Goal: Information Seeking & Learning: Learn about a topic

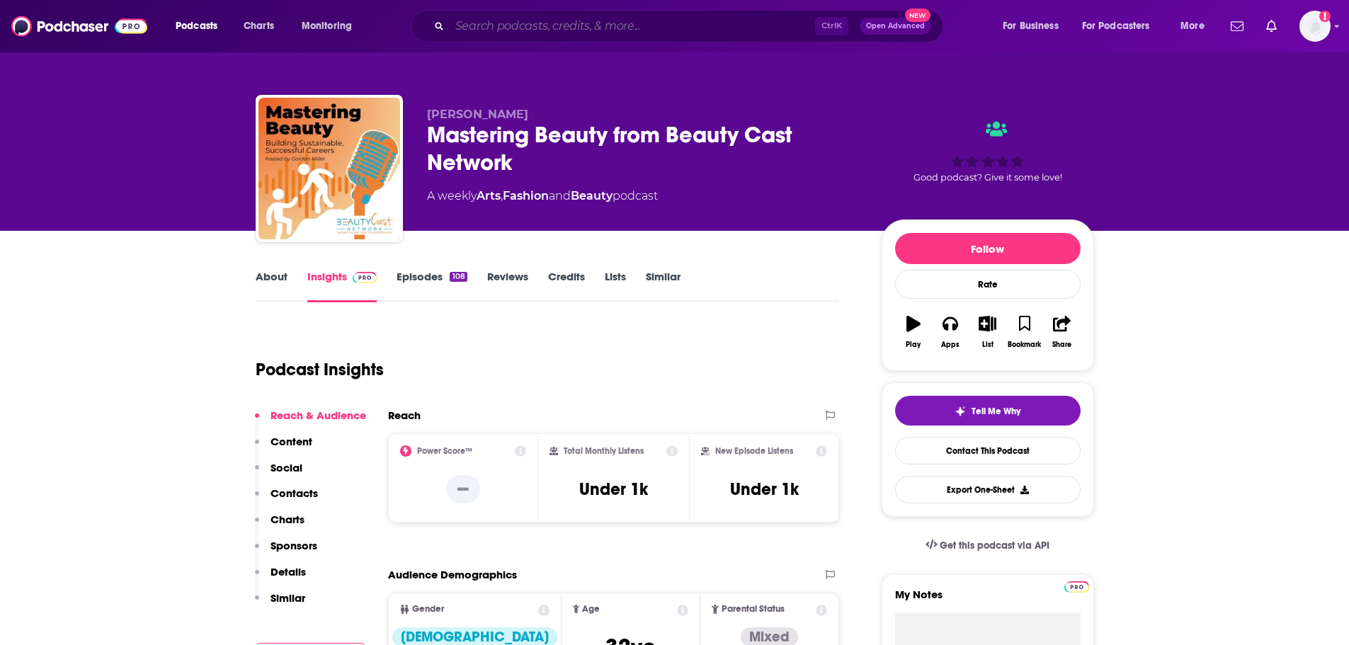
click at [592, 21] on input "Search podcasts, credits, & more..." at bounding box center [632, 26] width 365 height 23
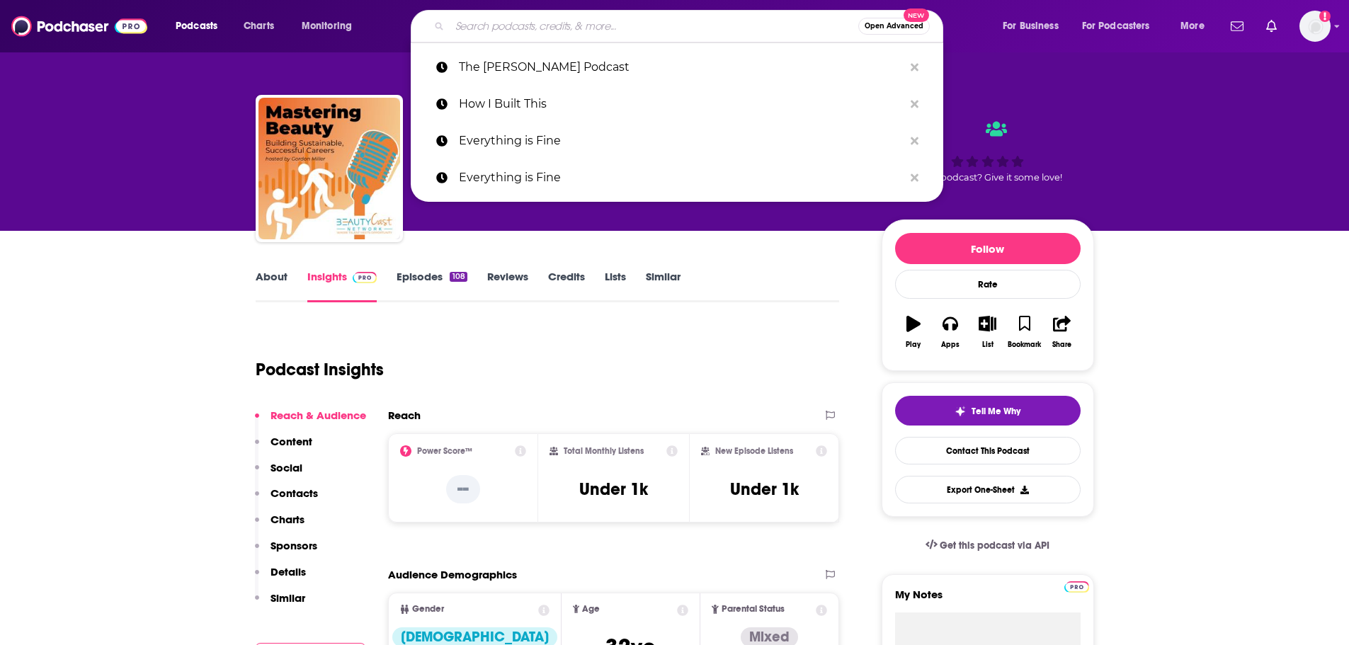
paste input "A LA LATINA"
type input "A LA LATINA"
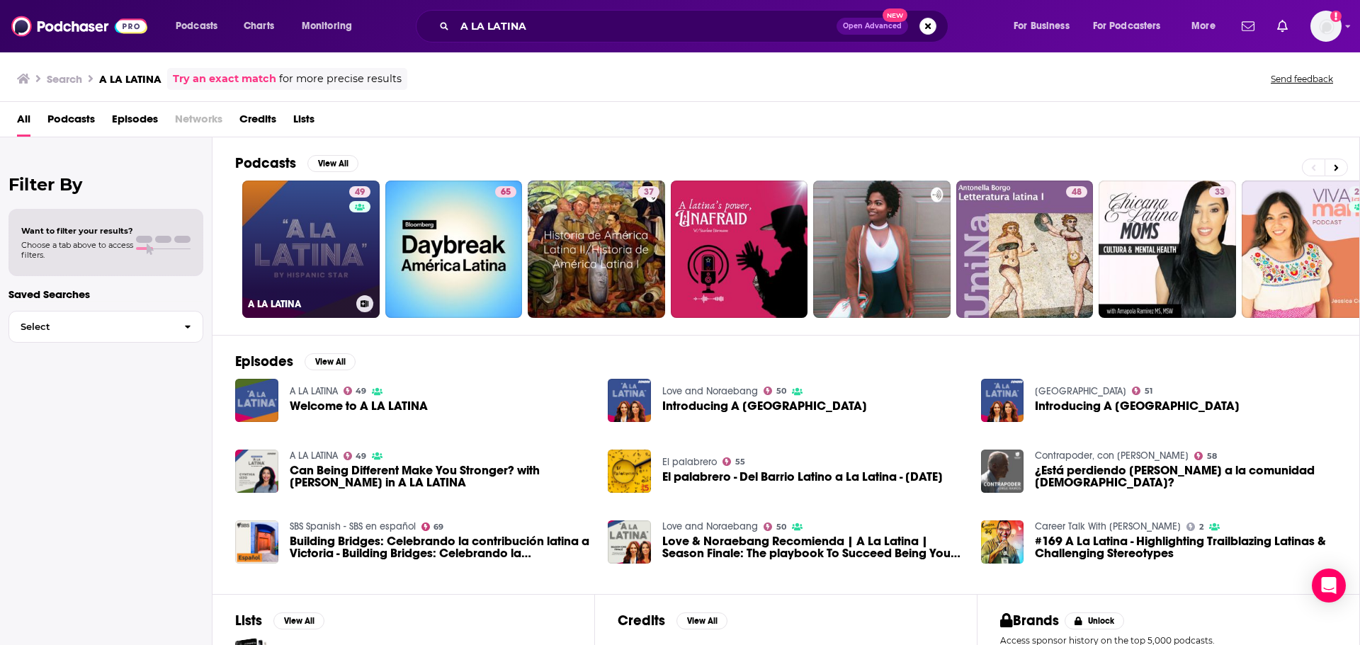
click at [305, 233] on link "49 A LA LATINA" at bounding box center [310, 249] width 137 height 137
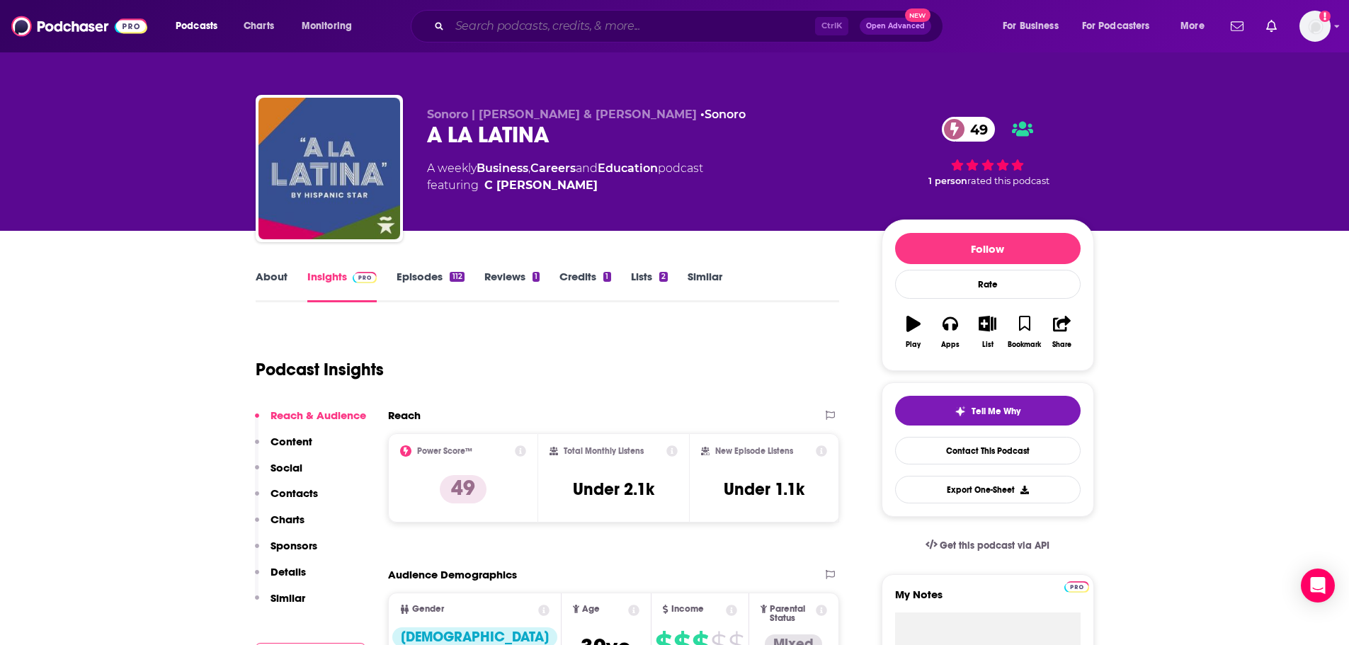
click at [515, 20] on input "Search podcasts, credits, & more..." at bounding box center [632, 26] width 365 height 23
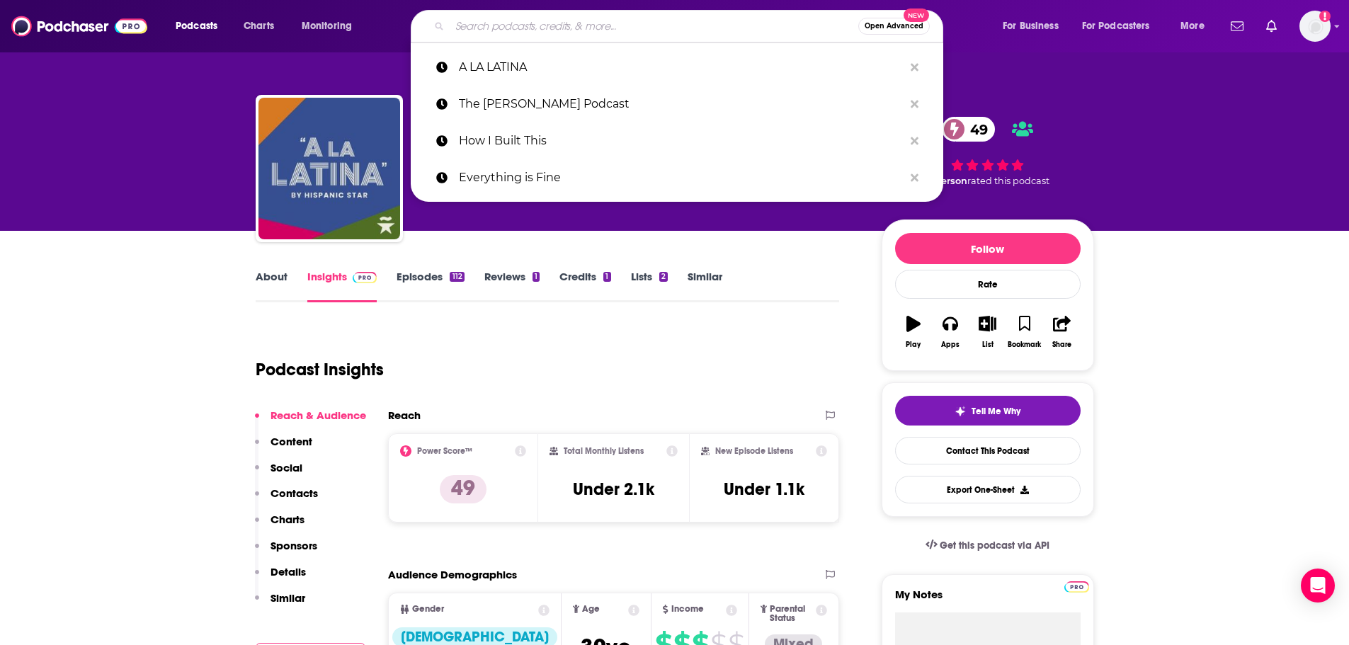
paste input "Growing Up Latina"
type input "Growing Up Latina"
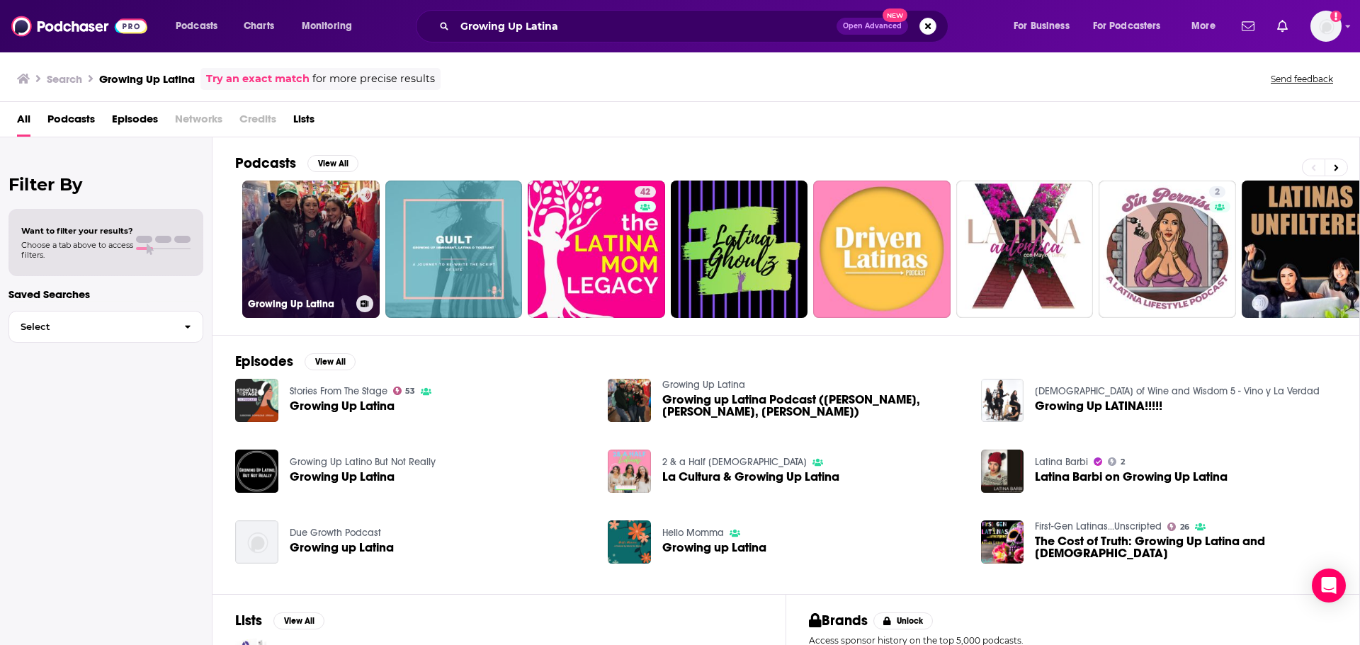
click at [278, 261] on link "Growing Up Latina" at bounding box center [310, 249] width 137 height 137
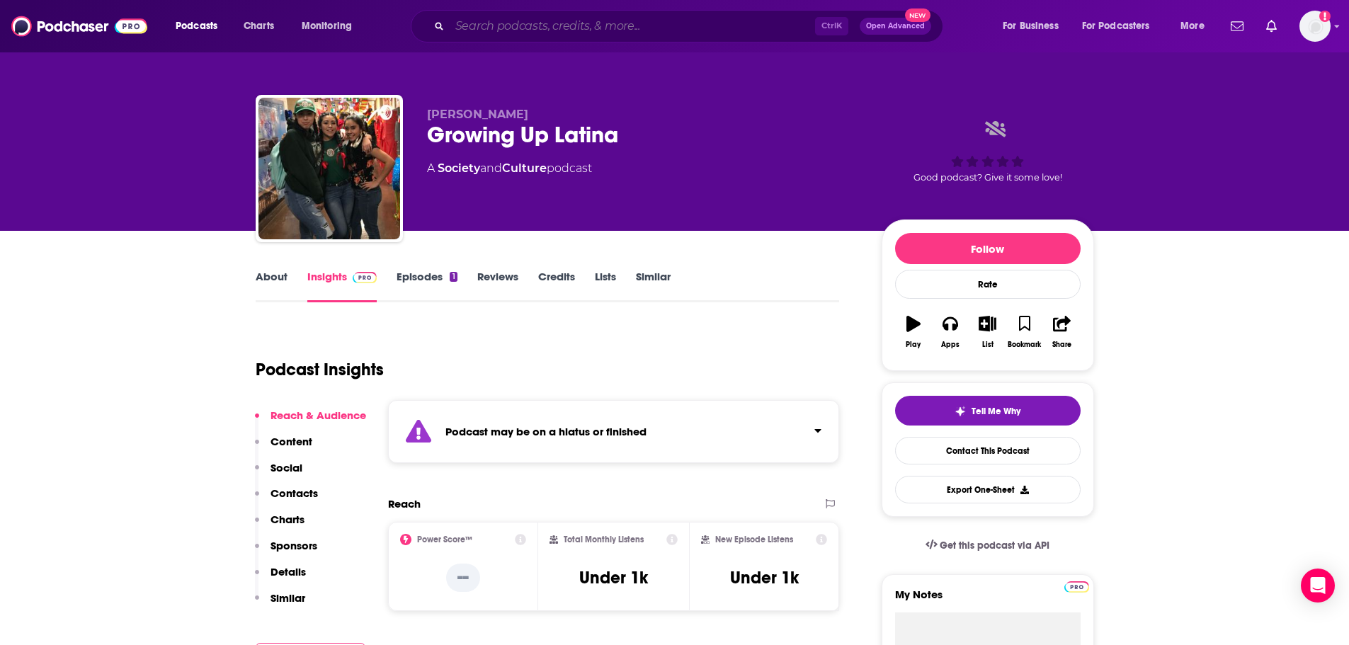
click at [513, 24] on input "Search podcasts, credits, & more..." at bounding box center [632, 26] width 365 height 23
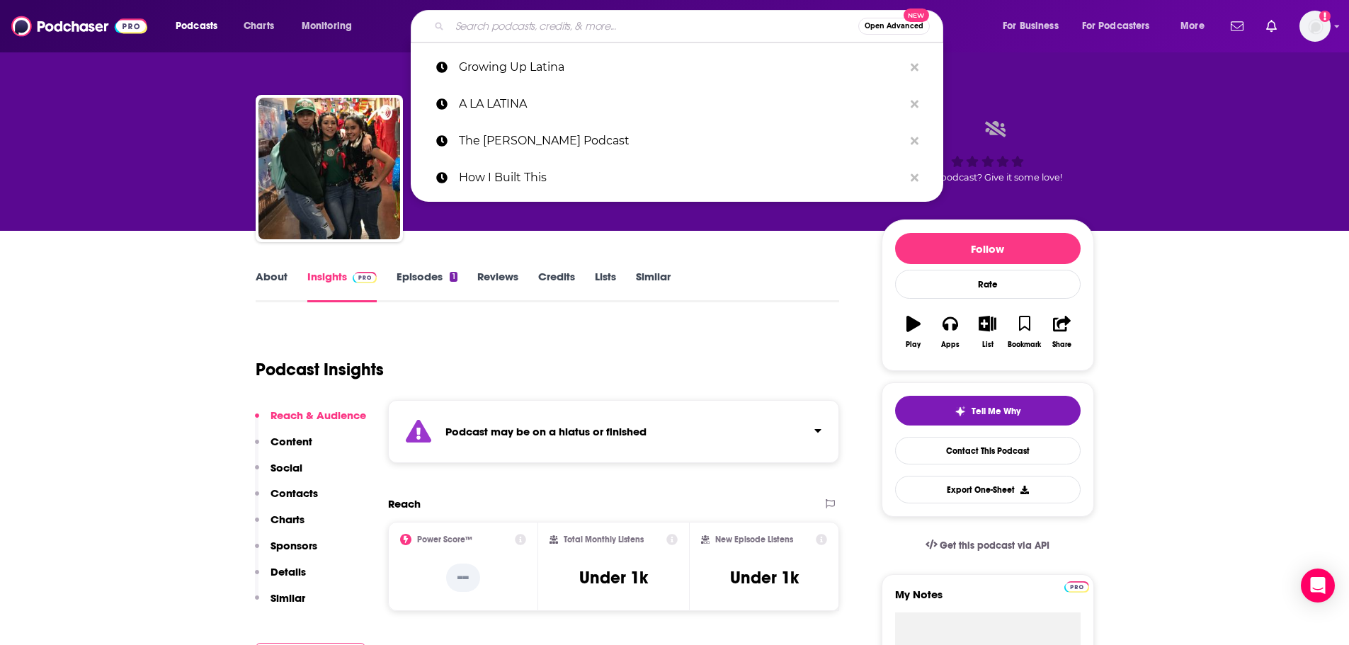
paste input "Latina to Latina"
type input "Latina to Latina"
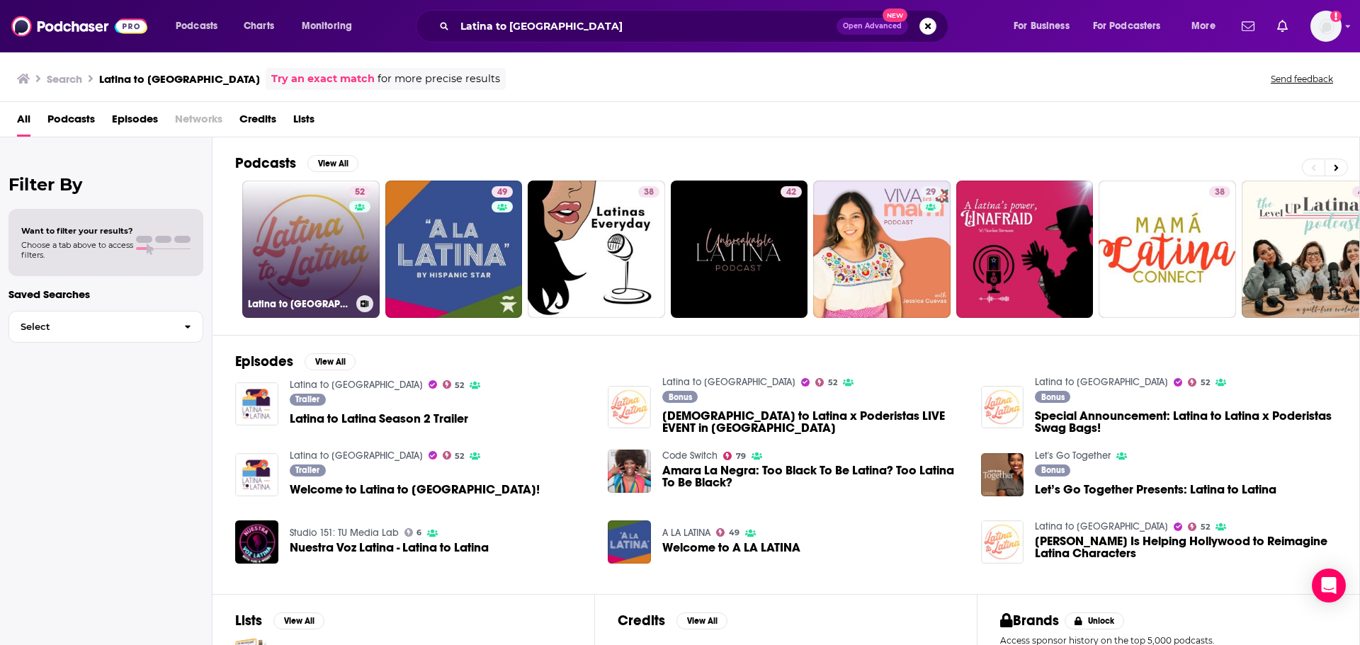
click at [329, 280] on link "52 Latina to Latina" at bounding box center [310, 249] width 137 height 137
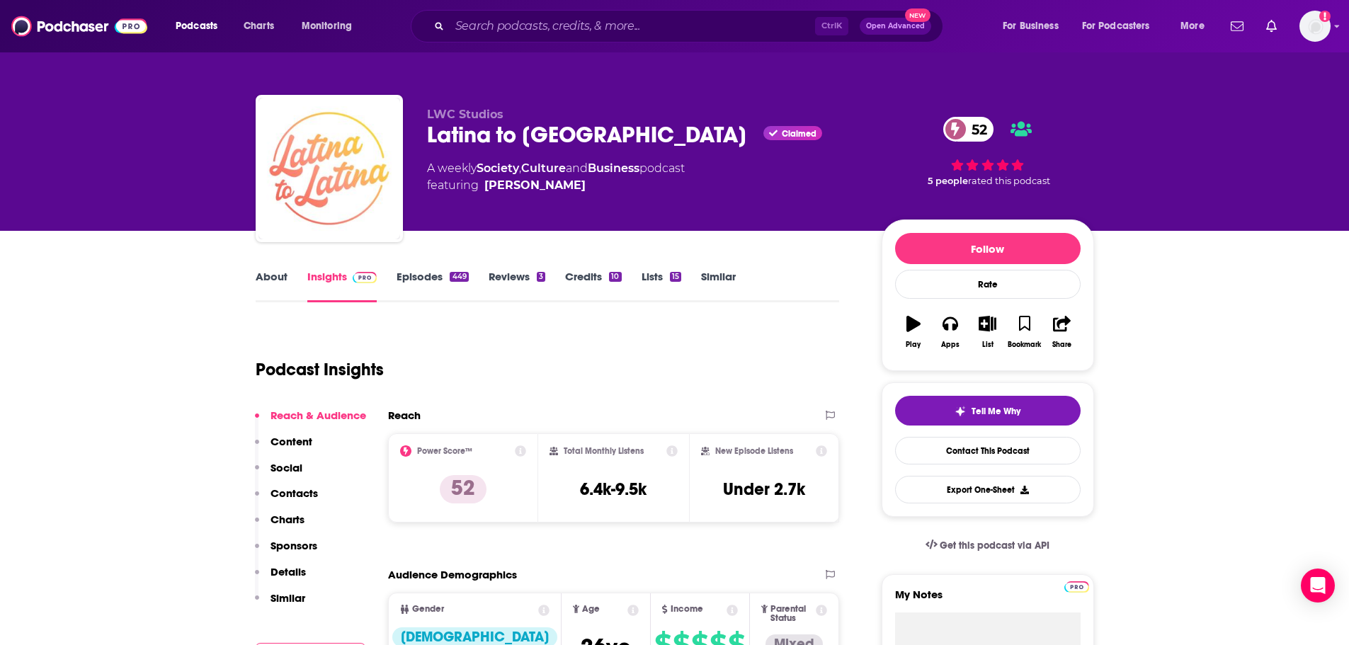
click at [271, 278] on link "About" at bounding box center [272, 286] width 32 height 33
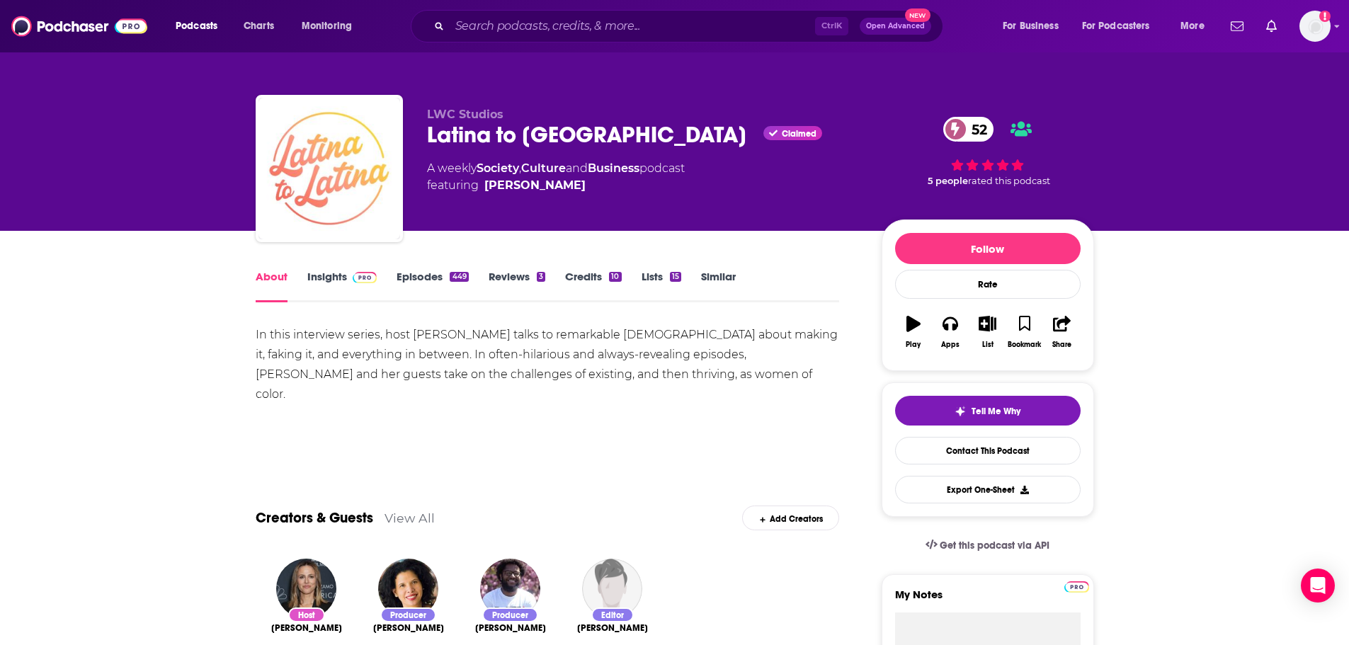
drag, startPoint x: 324, startPoint y: 280, endPoint x: 529, endPoint y: 52, distance: 306.5
click at [324, 280] on link "Insights" at bounding box center [342, 286] width 70 height 33
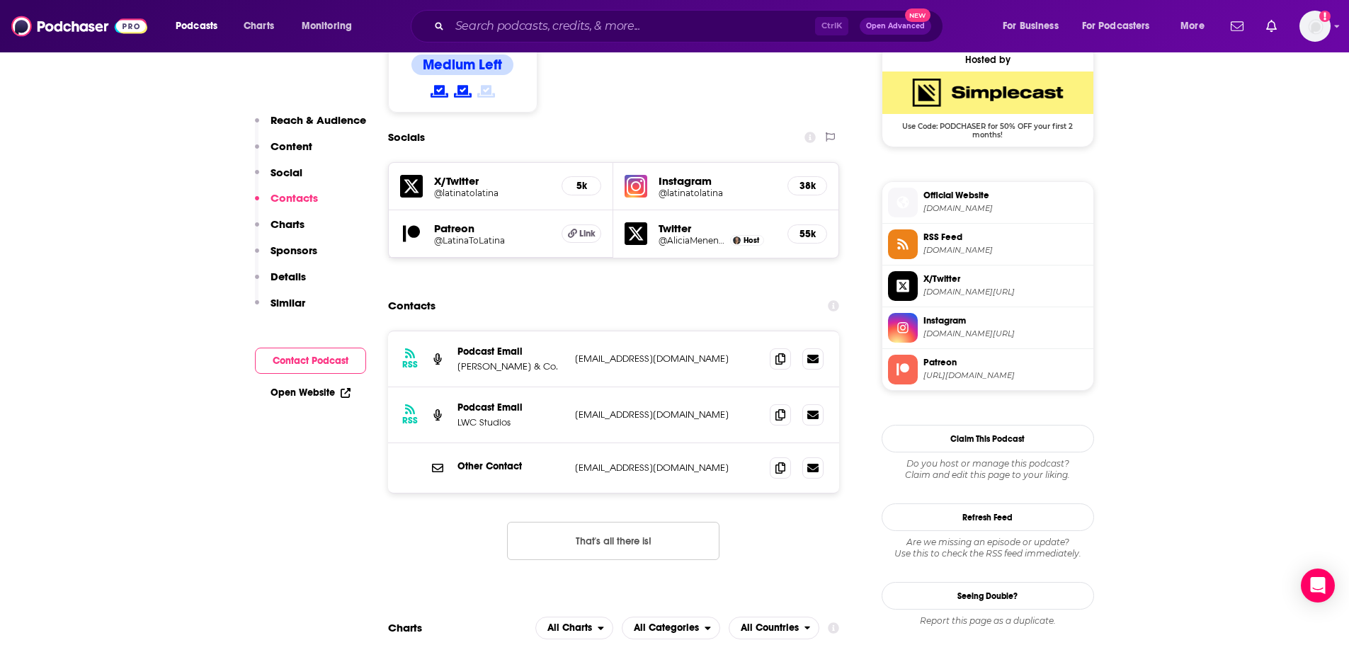
scroll to position [1133, 0]
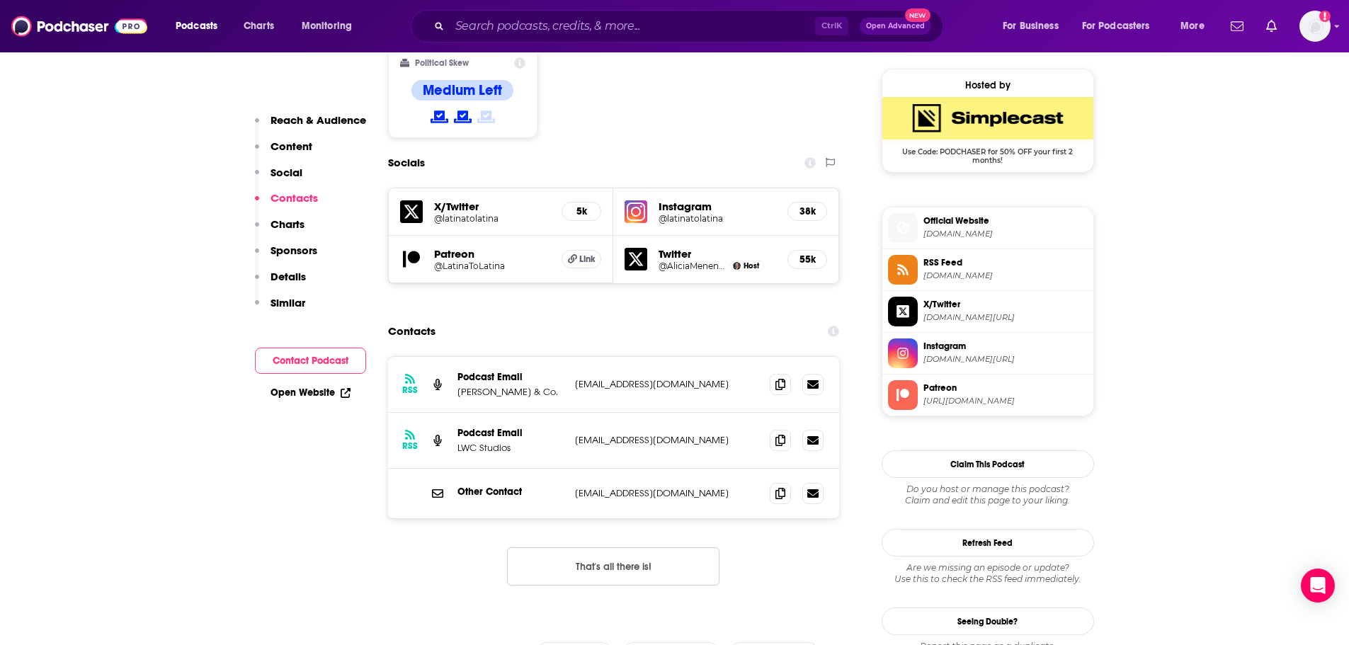
click at [1011, 219] on span "Official Website" at bounding box center [1006, 221] width 164 height 13
click at [616, 26] on input "Search podcasts, credits, & more..." at bounding box center [632, 26] width 365 height 23
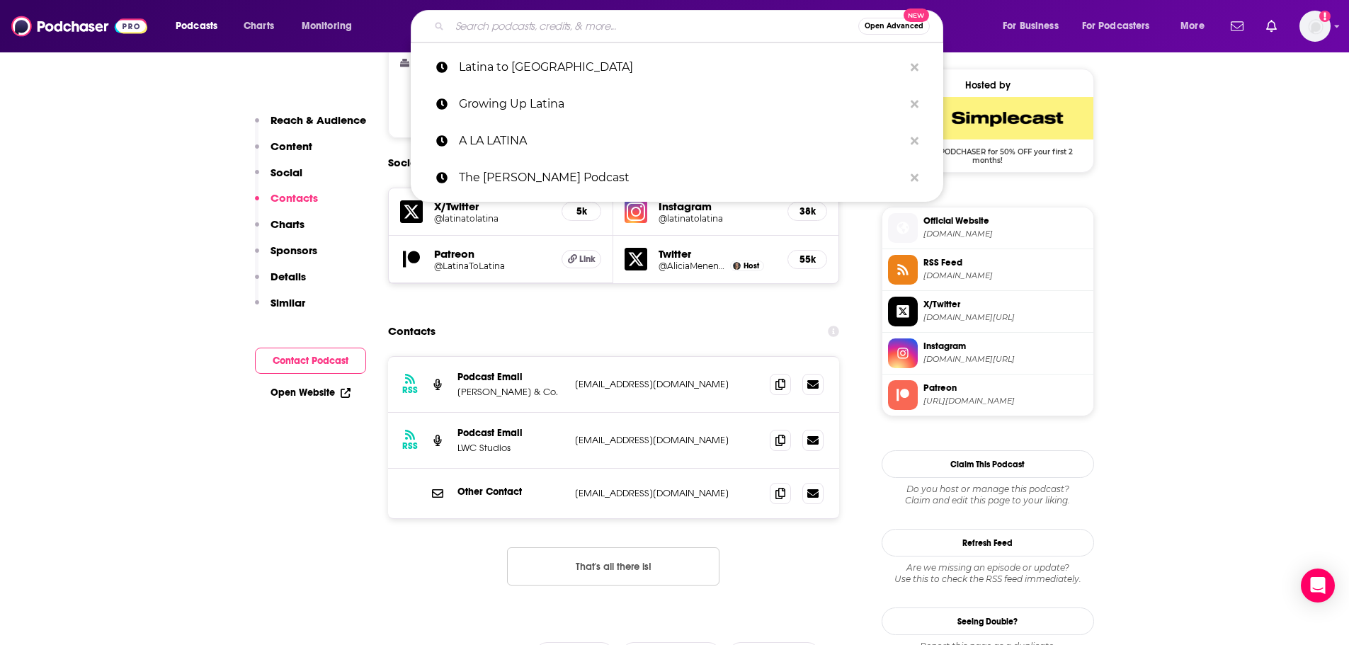
paste input "Corporate Cafecito"
type input "Corporate Cafecito"
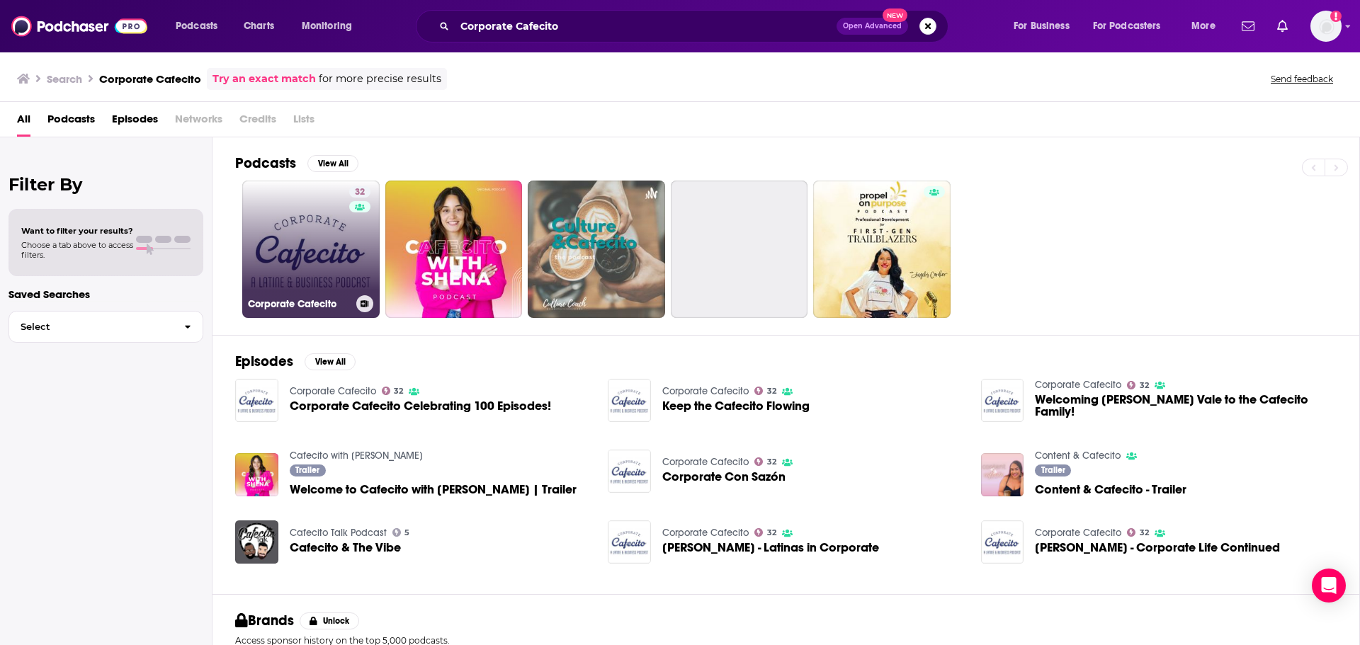
click at [341, 249] on link "32 Corporate Cafecito" at bounding box center [310, 249] width 137 height 137
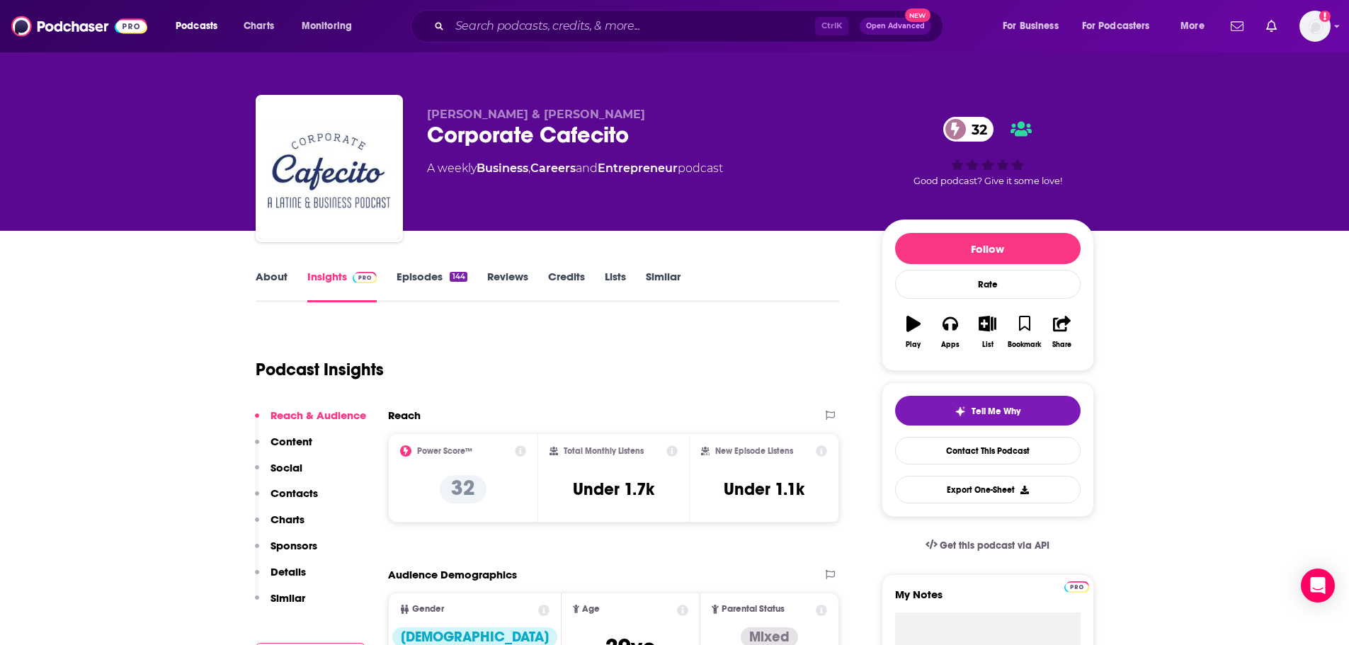
click at [284, 286] on link "About" at bounding box center [272, 286] width 32 height 33
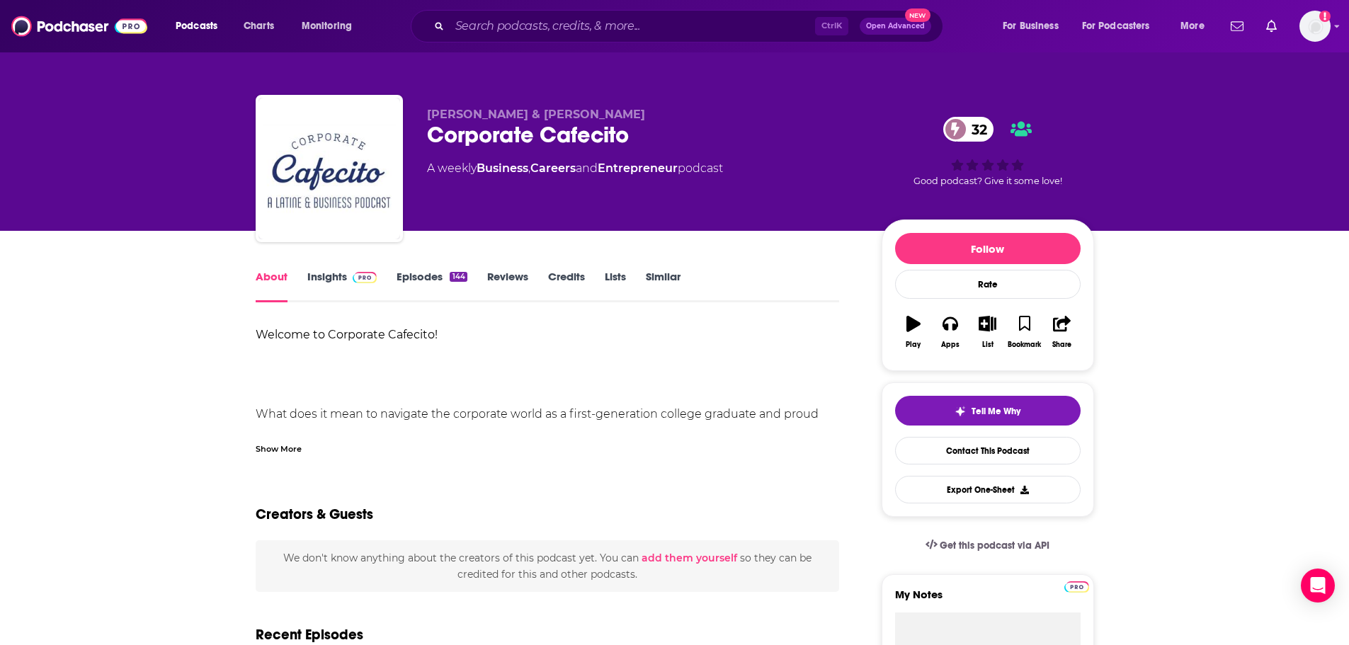
click at [287, 446] on div "Show More" at bounding box center [279, 447] width 46 height 13
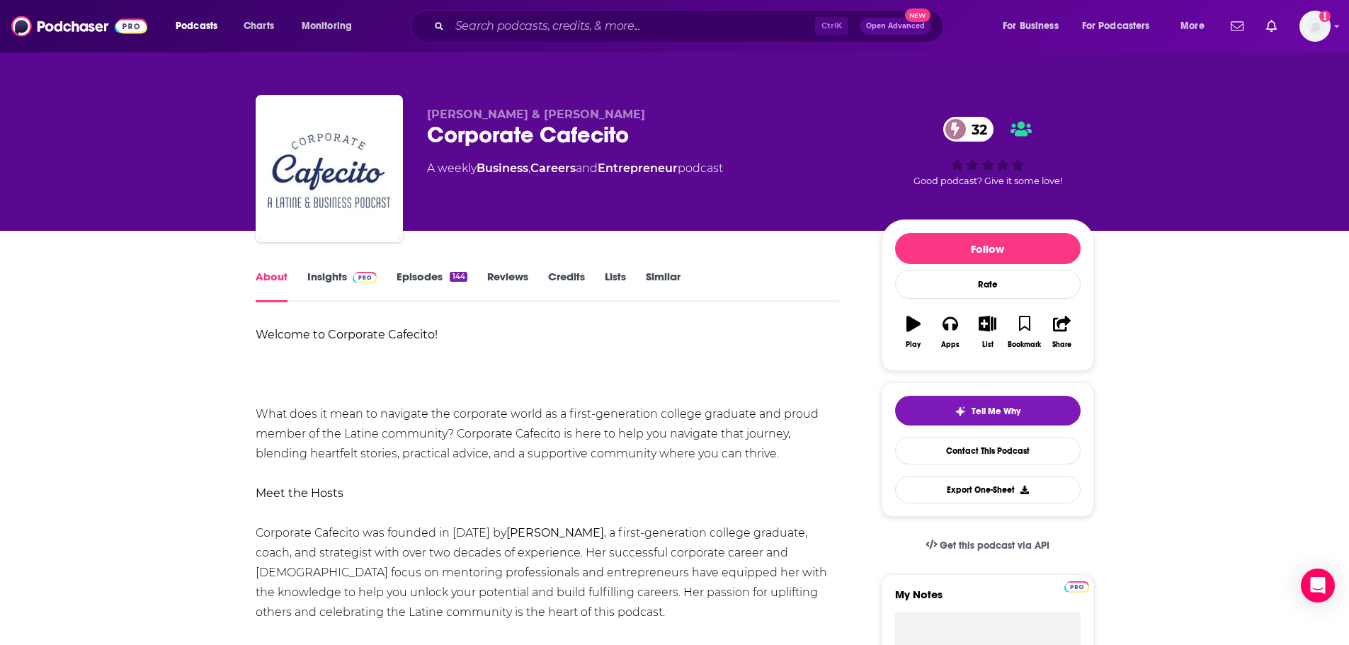
click at [324, 276] on link "Insights" at bounding box center [342, 286] width 70 height 33
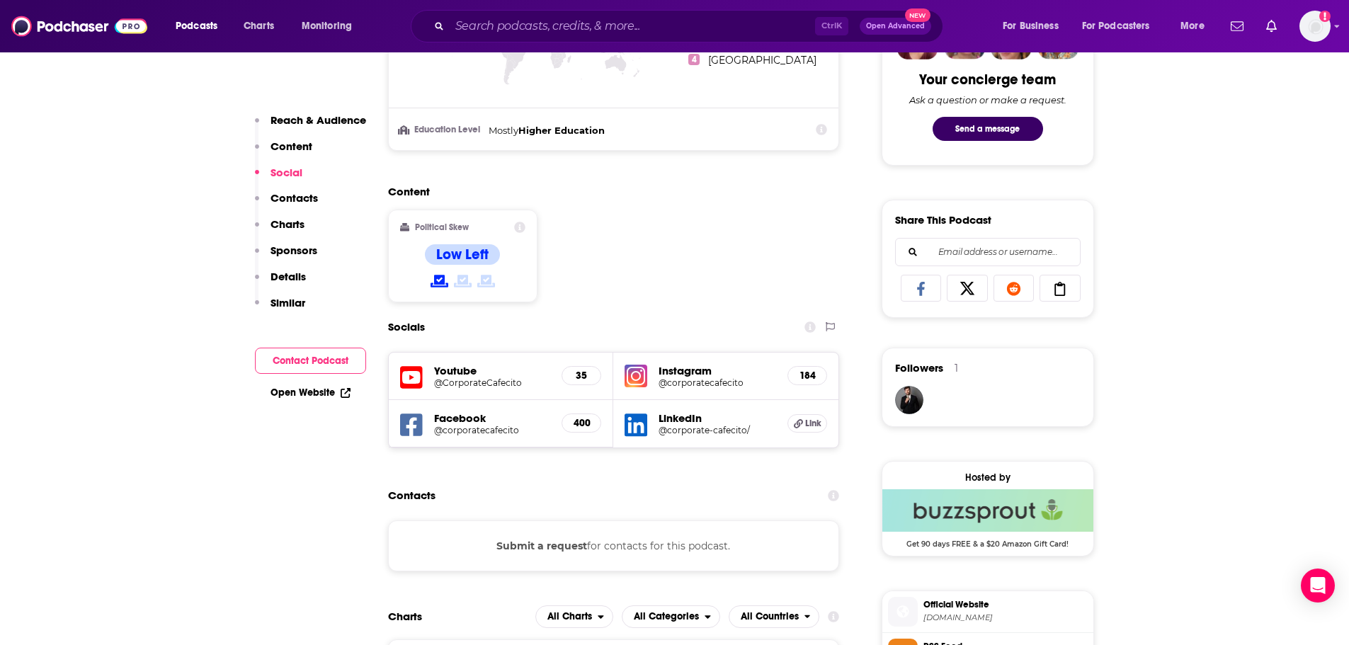
scroll to position [850, 0]
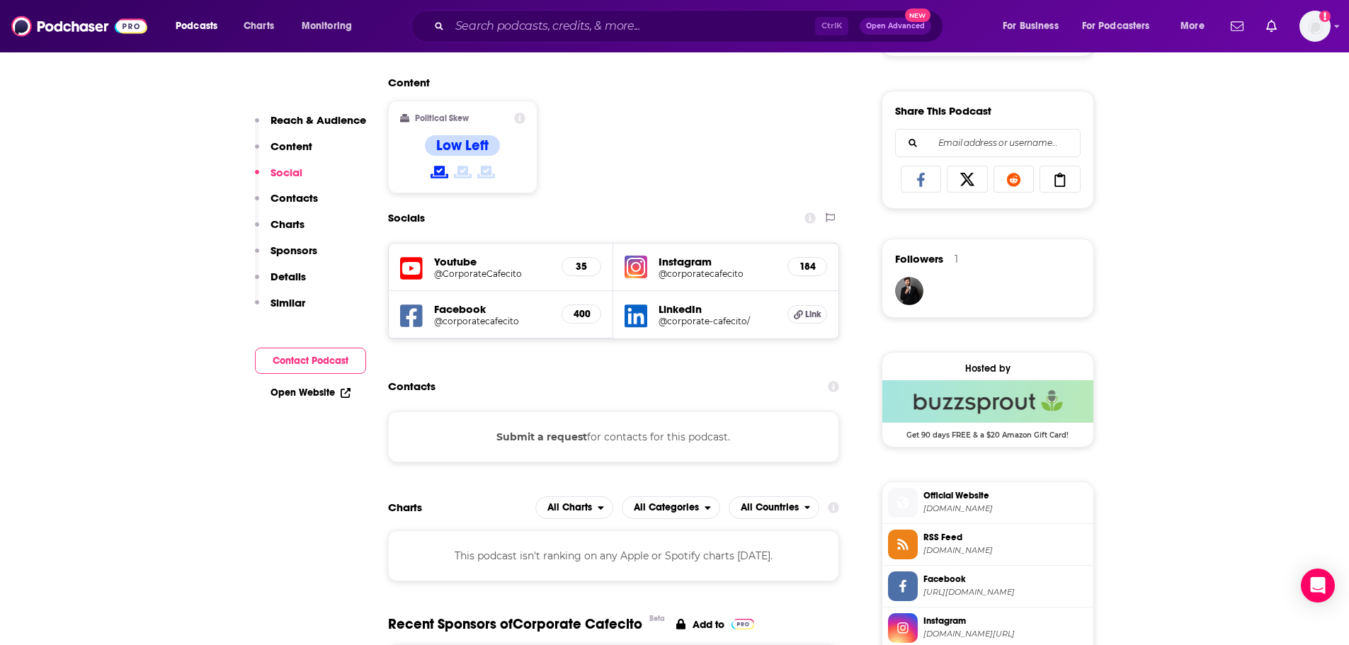
click at [553, 436] on button "Submit a request" at bounding box center [542, 437] width 91 height 16
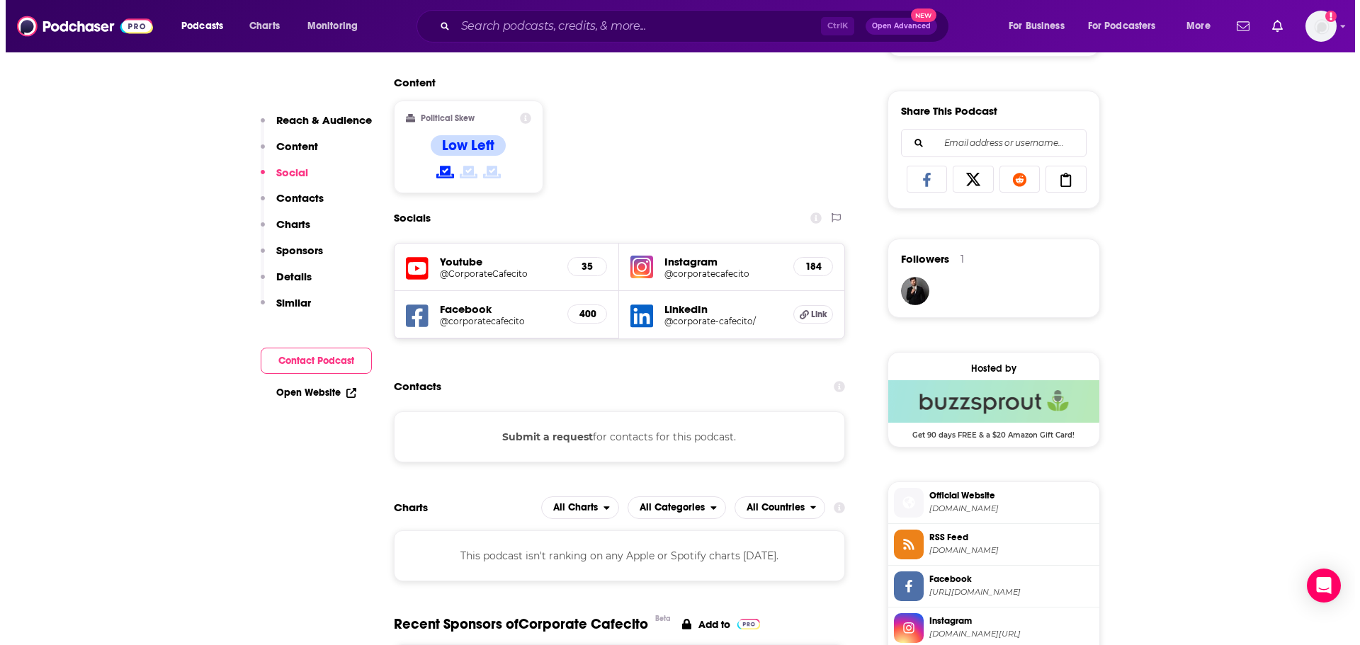
scroll to position [0, 0]
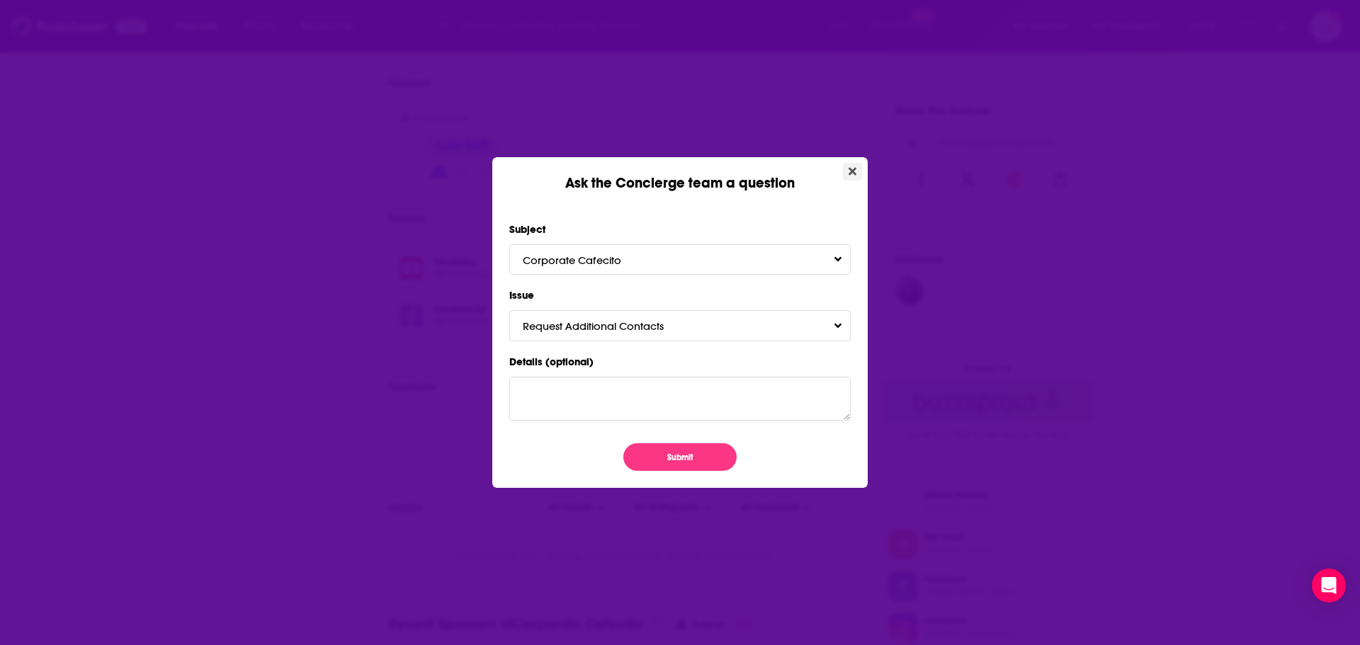
click at [853, 166] on icon "Close" at bounding box center [853, 171] width 8 height 11
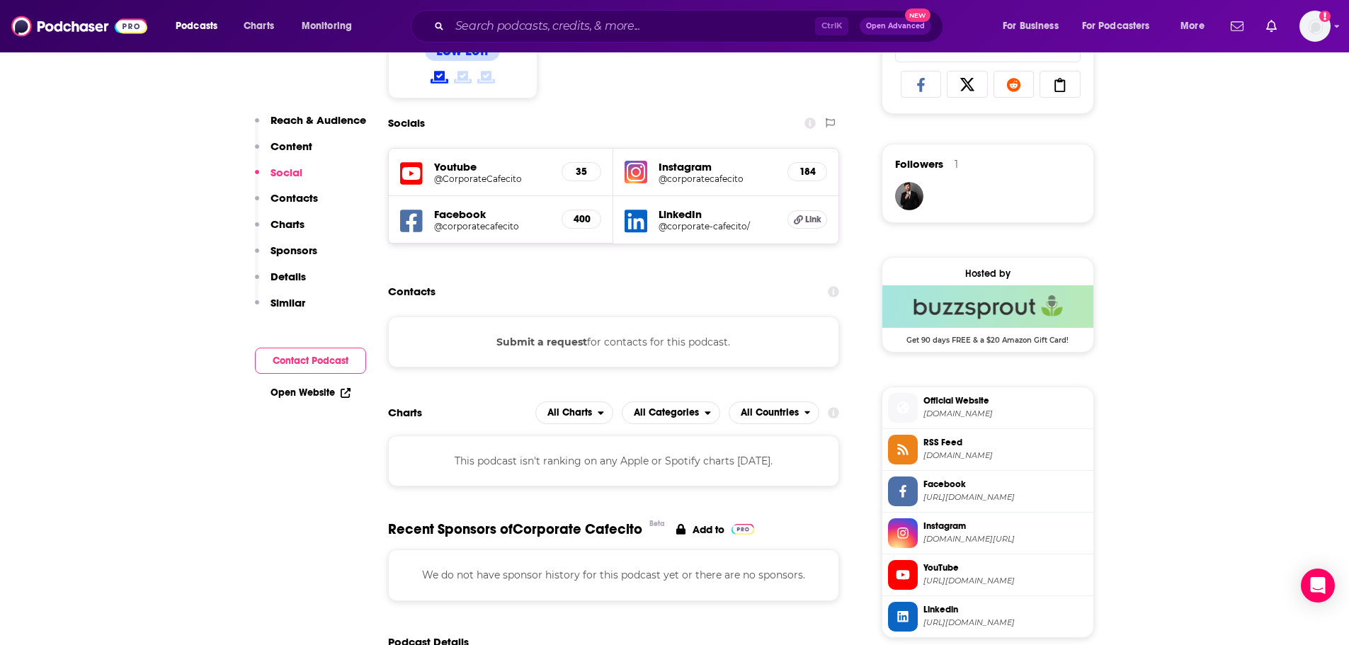
scroll to position [992, 0]
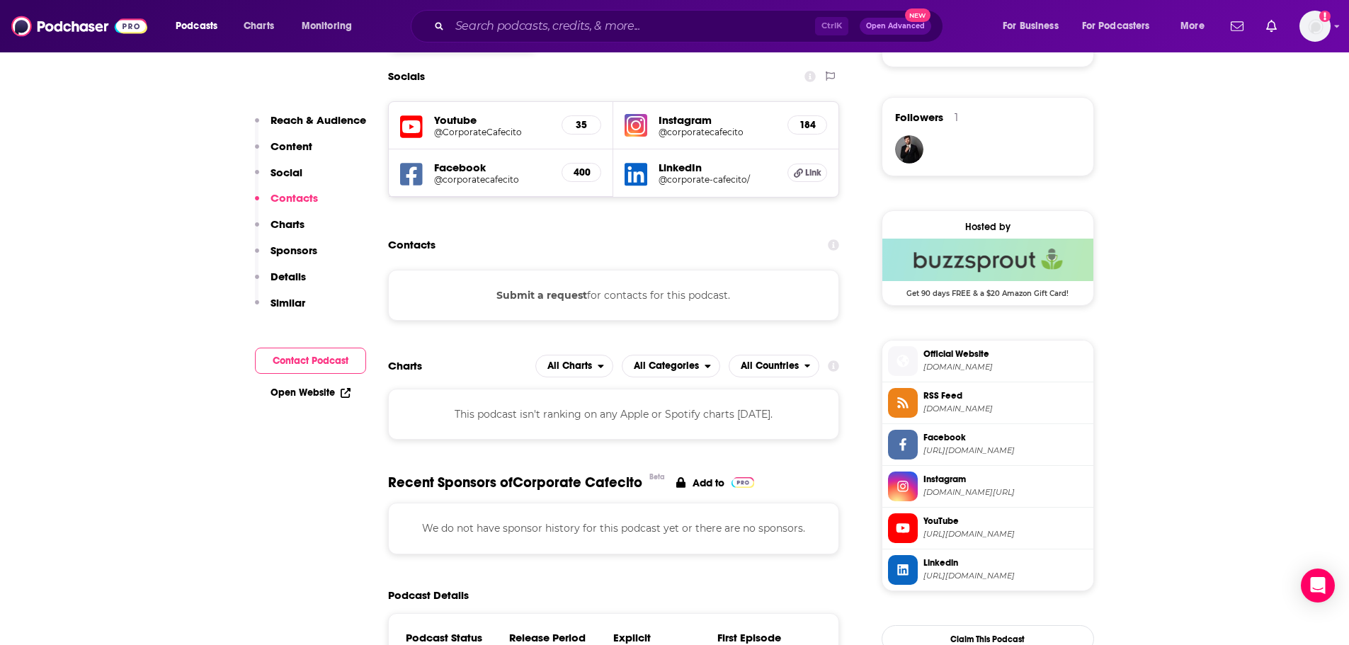
click at [1011, 358] on span "Official Website" at bounding box center [1006, 354] width 164 height 13
click at [650, 27] on input "Search podcasts, credits, & more..." at bounding box center [632, 26] width 365 height 23
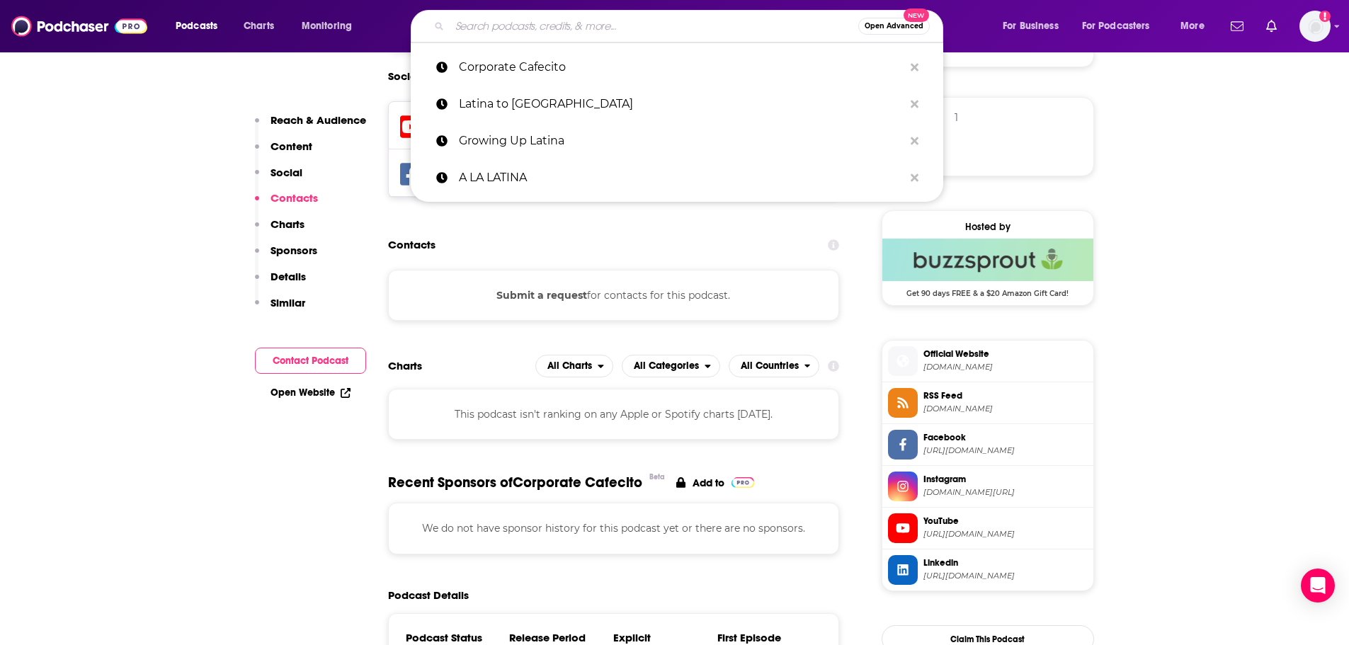
paste input "Diagnóstico, el Podcast"
type input "Diagnóstico, el Podcast"
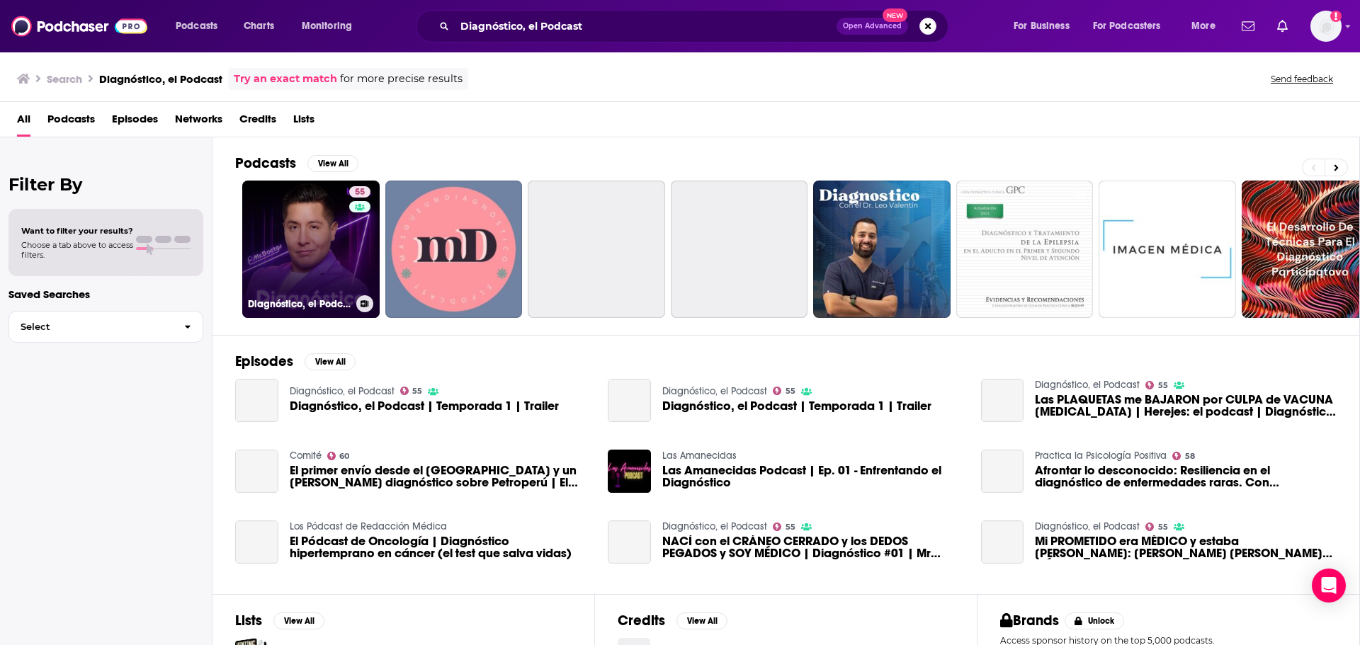
click at [299, 288] on link "55 Diagnóstico, el Podcast" at bounding box center [310, 249] width 137 height 137
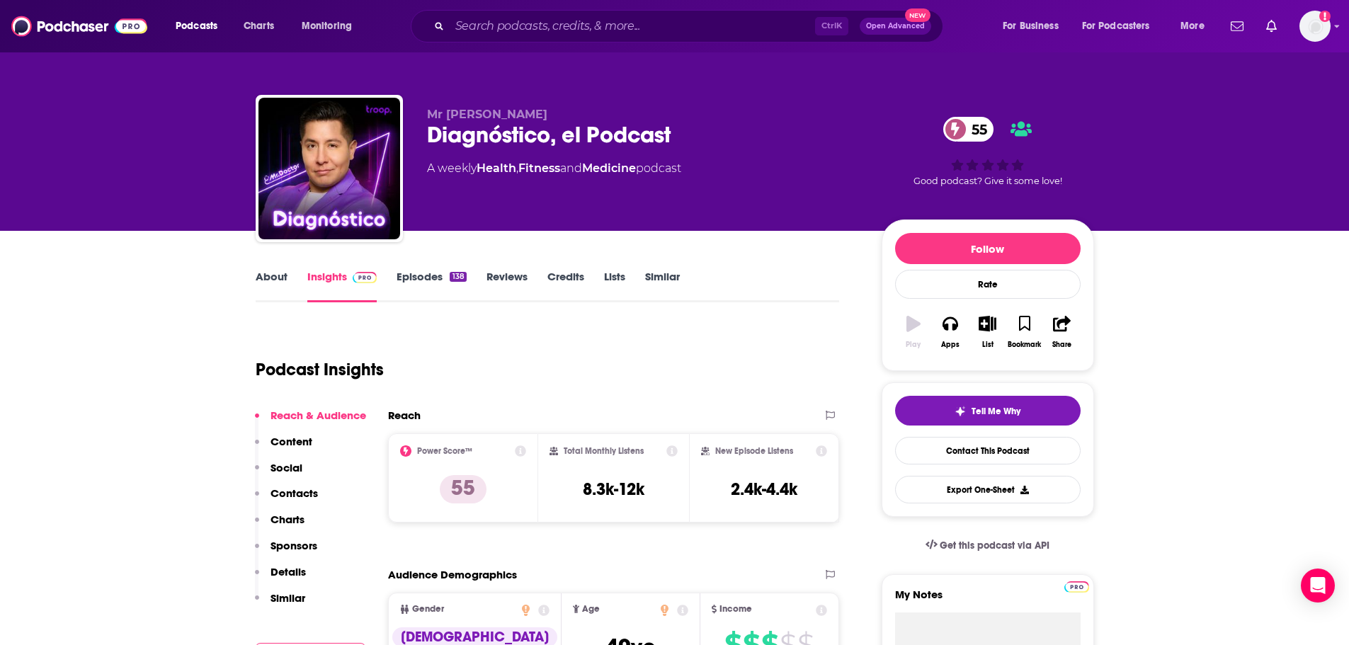
click at [278, 281] on link "About" at bounding box center [272, 286] width 32 height 33
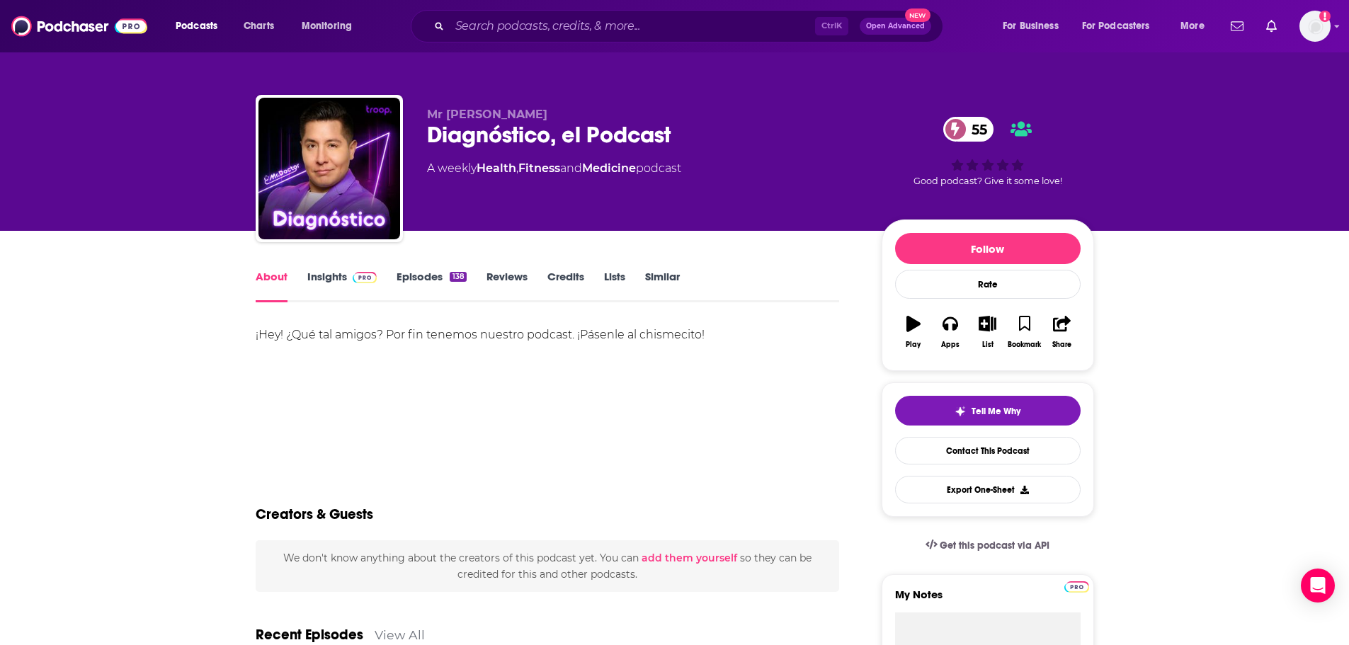
click at [325, 269] on div "About Insights Episodes 138 Reviews Credits Lists Similar" at bounding box center [548, 285] width 584 height 35
click at [433, 276] on link "Episodes 138" at bounding box center [431, 286] width 69 height 33
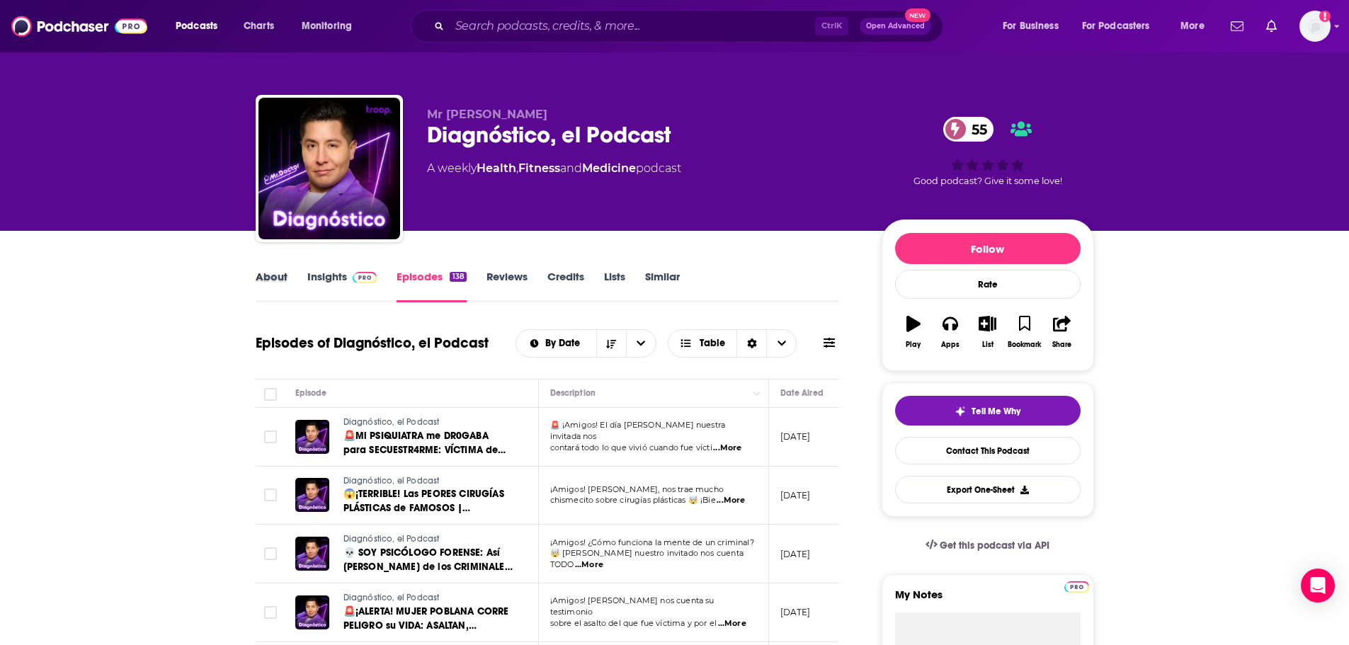
click at [303, 278] on div "About" at bounding box center [282, 286] width 52 height 33
click at [311, 275] on link "Insights" at bounding box center [342, 286] width 70 height 33
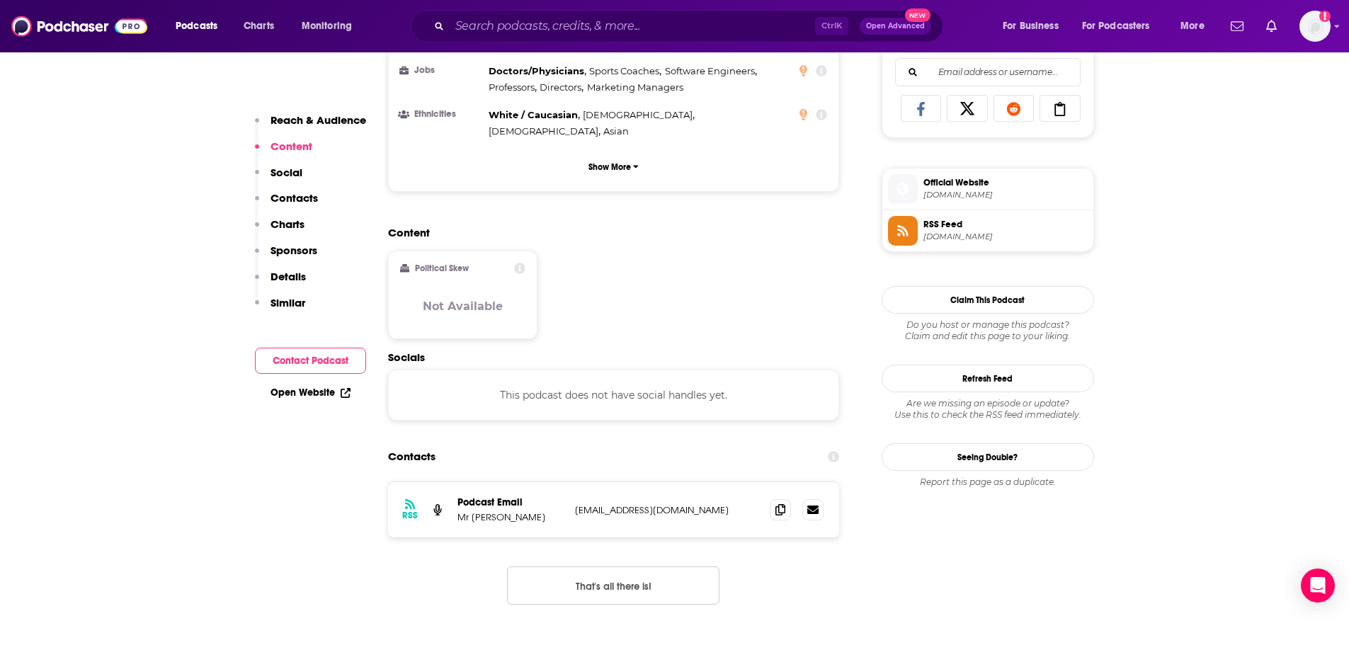
scroll to position [992, 0]
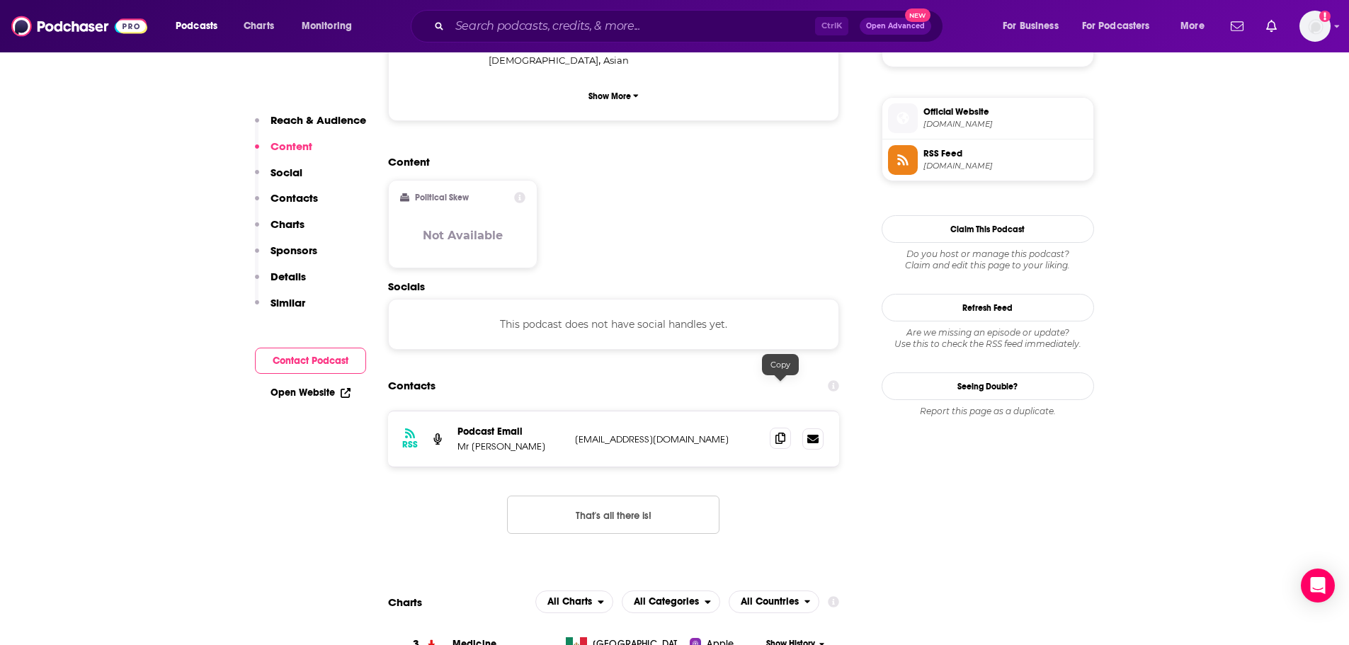
click at [783, 433] on icon at bounding box center [781, 438] width 10 height 11
click at [611, 33] on input "Search podcasts, credits, & more..." at bounding box center [632, 26] width 365 height 23
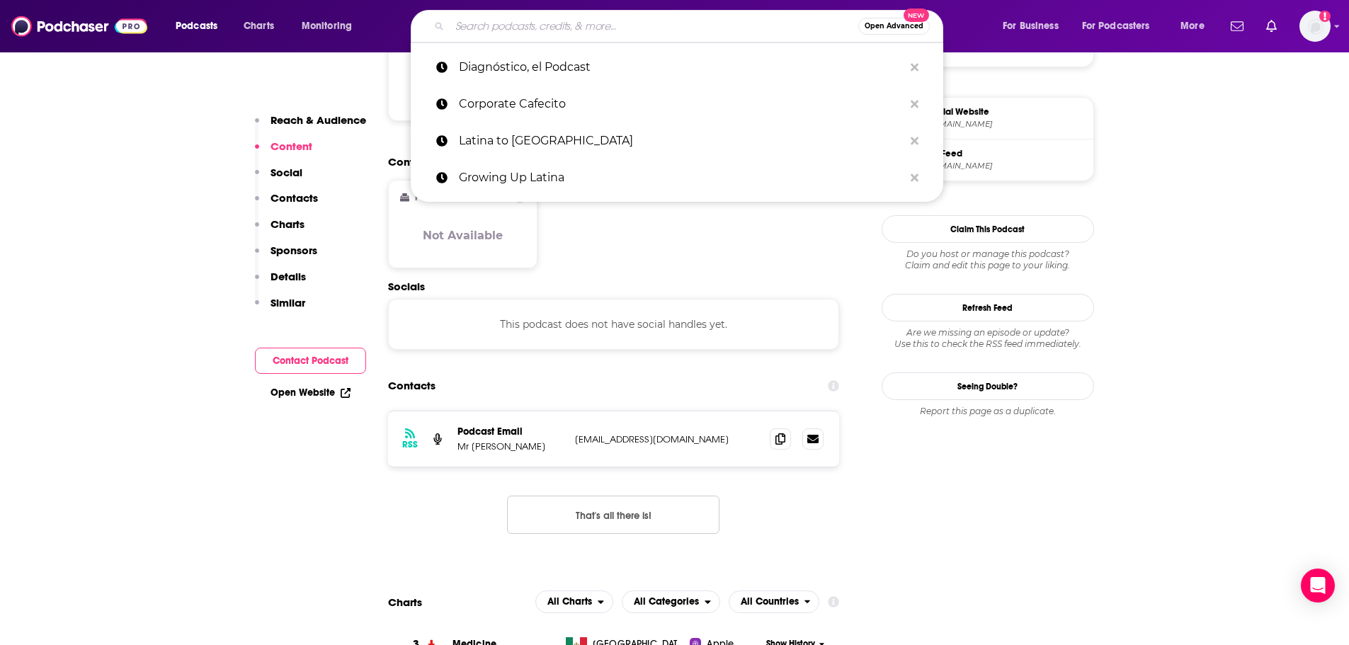
paste input "A LA LATINA"
type input "A LA LATINA"
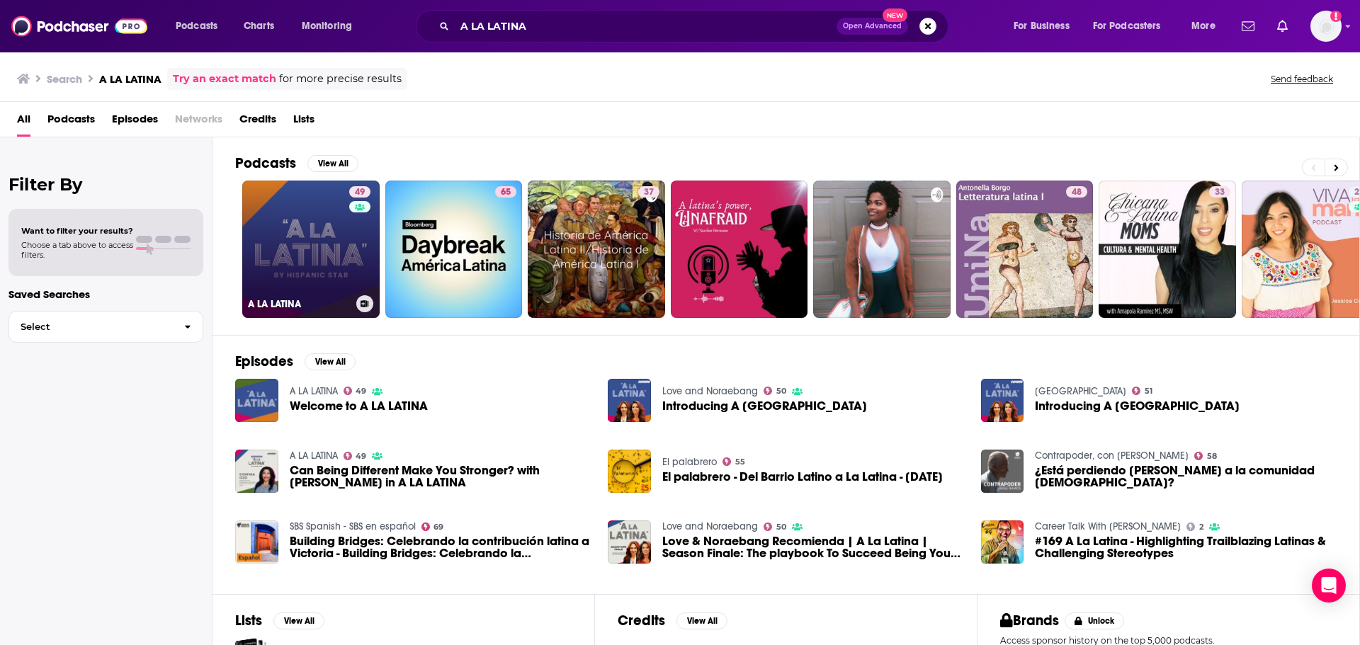
click at [295, 189] on link "49 A LA LATINA" at bounding box center [310, 249] width 137 height 137
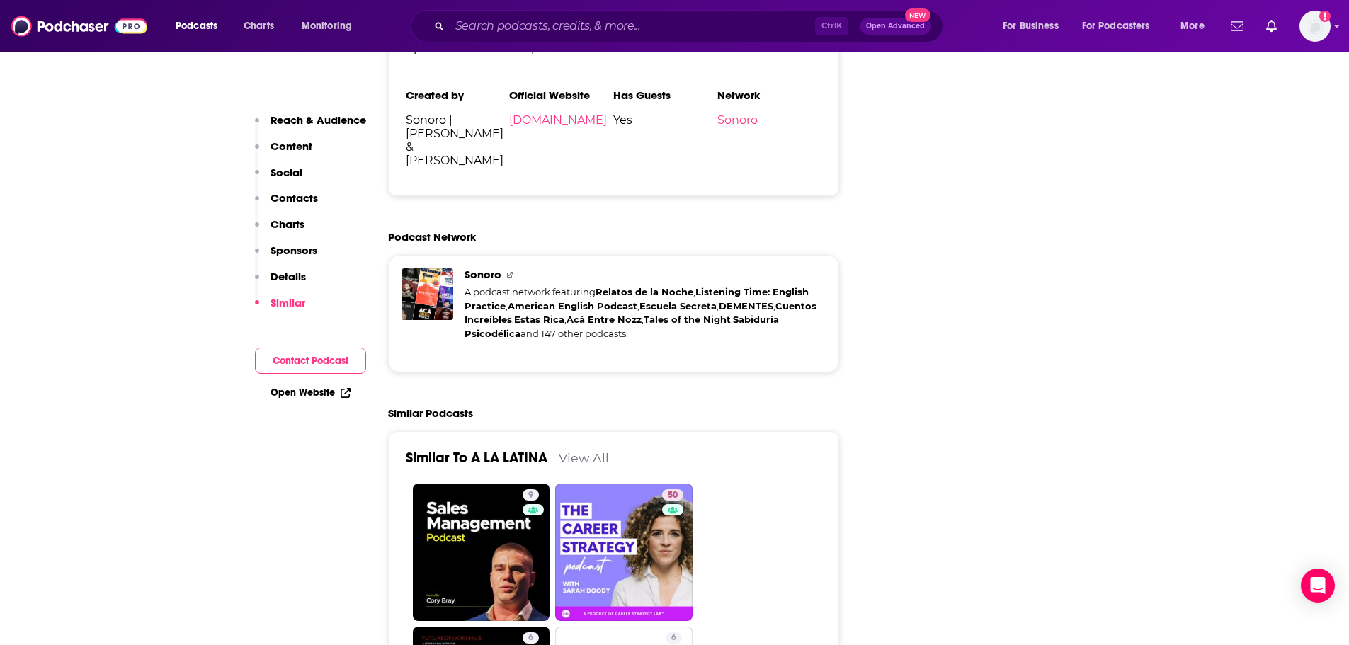
scroll to position [2267, 0]
